Goal: Task Accomplishment & Management: Manage account settings

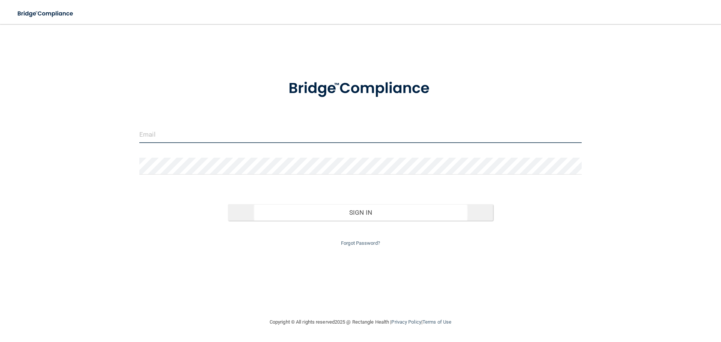
type input "[PERSON_NAME][EMAIL_ADDRESS][DOMAIN_NAME]"
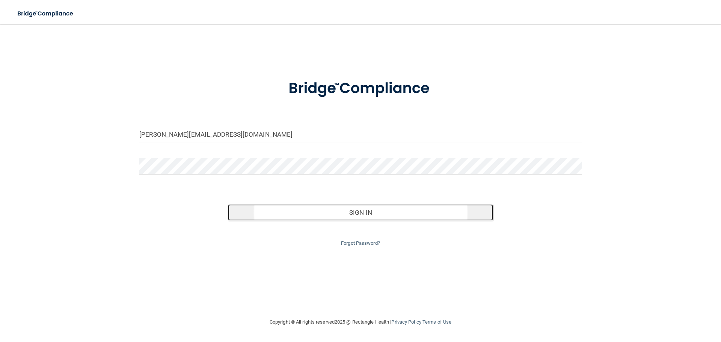
click at [363, 212] on button "Sign In" at bounding box center [360, 212] width 265 height 17
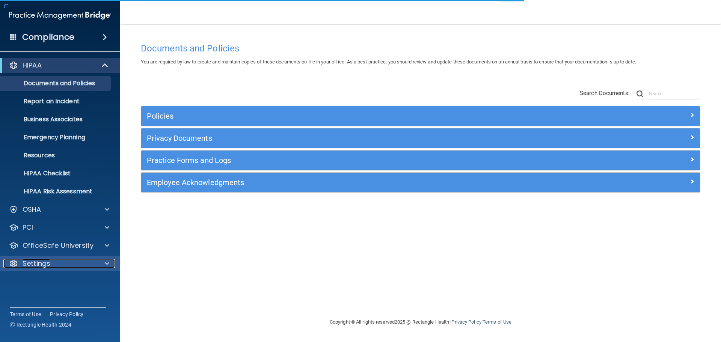
click at [106, 262] on span at bounding box center [107, 263] width 5 height 9
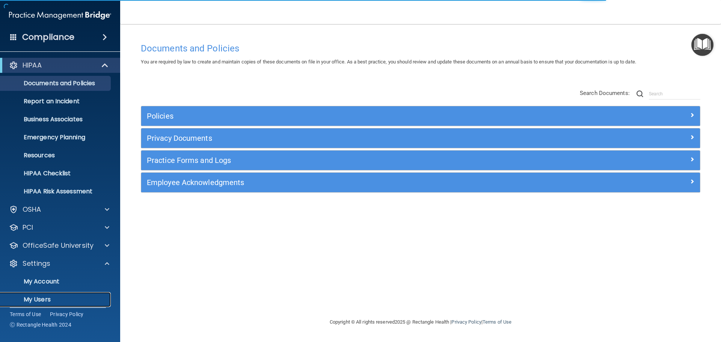
click at [47, 296] on p "My Users" at bounding box center [56, 300] width 102 height 8
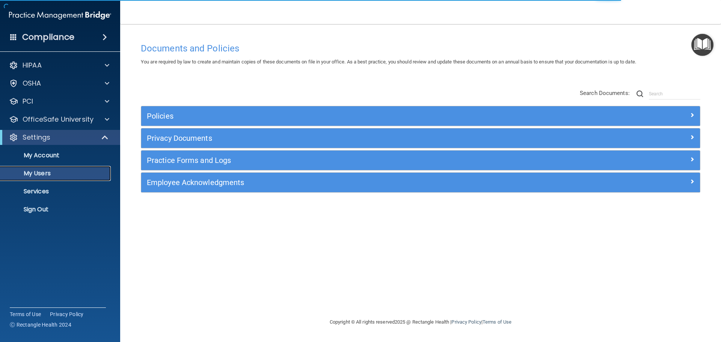
select select "20"
